Goal: Information Seeking & Learning: Learn about a topic

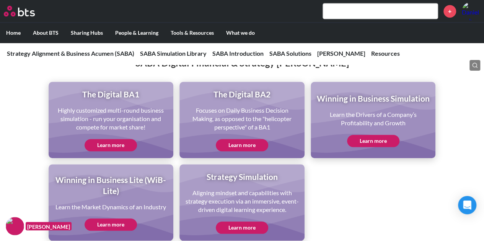
scroll to position [1698, 0]
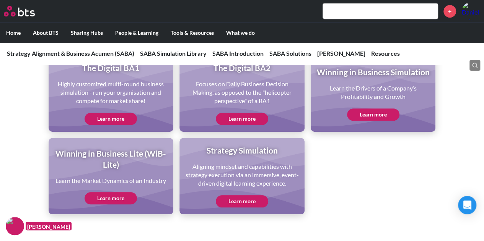
click at [256, 120] on link "Learn more" at bounding box center [242, 119] width 52 height 12
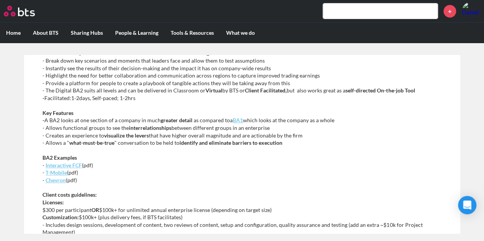
scroll to position [4, 0]
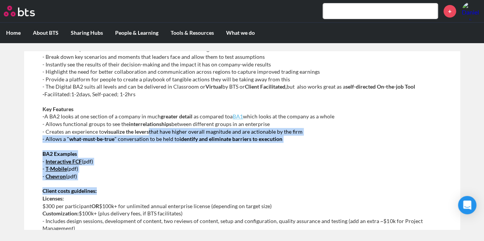
drag, startPoint x: 311, startPoint y: 130, endPoint x: 182, endPoint y: 183, distance: 139.3
click at [182, 183] on div "What is a Digital BA2? The Digital BA2 is an extremely versatile platform. It c…" at bounding box center [241, 147] width 399 height 262
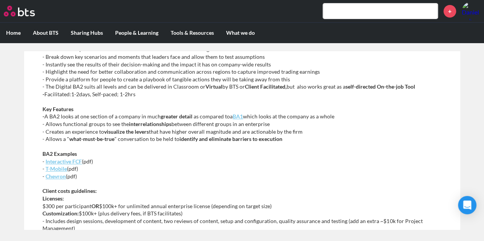
click at [206, 177] on p "BA2 Examples - Interactive FCF (pdf) - T-Mobile (pdf) - Chevron (pdf)" at bounding box center [241, 165] width 399 height 30
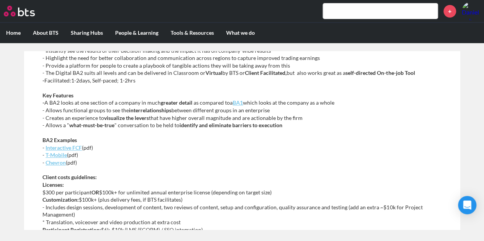
scroll to position [265, 0]
